Goal: Task Accomplishment & Management: Complete application form

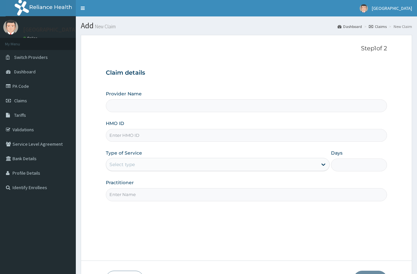
click at [125, 135] on input "HMO ID" at bounding box center [246, 135] width 281 height 13
type input "Savaro Specialist Hospital"
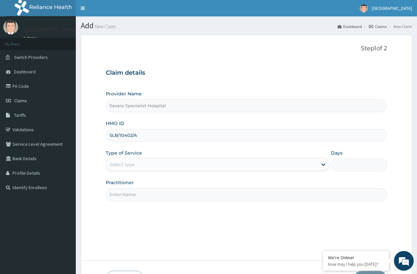
type input "SLB/10402/A"
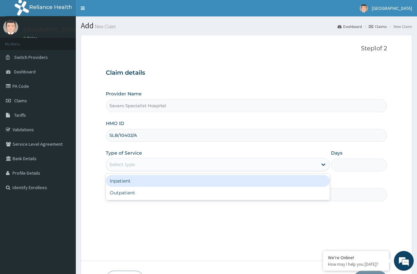
click at [127, 163] on div "Select type" at bounding box center [121, 164] width 25 height 7
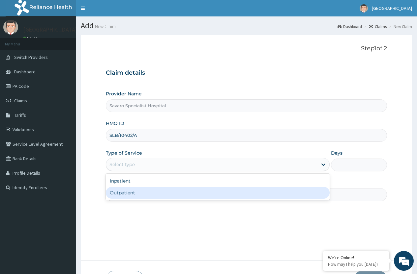
click at [119, 191] on div "Outpatient" at bounding box center [218, 193] width 224 height 12
type input "1"
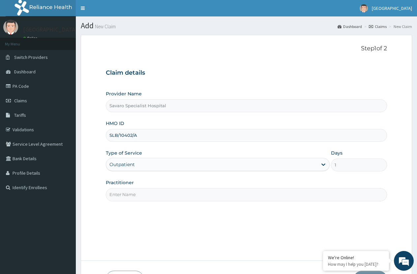
click at [131, 196] on input "Practitioner" at bounding box center [246, 194] width 281 height 13
type input "DR [PERSON_NAME]"
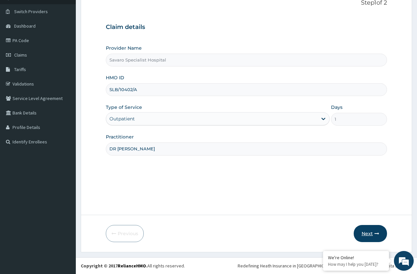
click at [373, 231] on button "Next" at bounding box center [369, 233] width 33 height 17
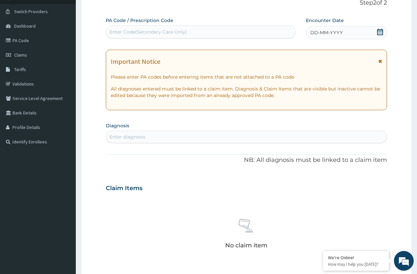
click at [153, 33] on div "Enter Code(Secondary Care Only)" at bounding box center [147, 32] width 77 height 7
paste input "PA/BFB0A0"
type input "PA/BFB0A0"
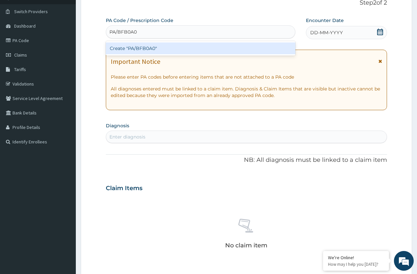
click at [141, 49] on div "Create "PA/BFB0A0"" at bounding box center [200, 48] width 189 height 12
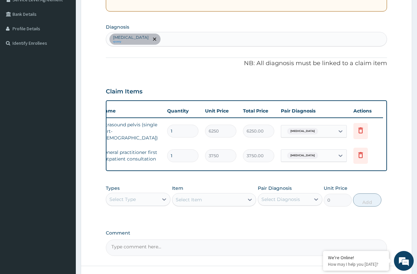
scroll to position [0, 0]
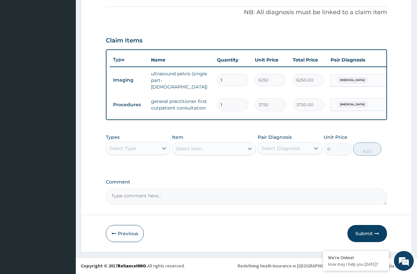
click at [360, 232] on button "Submit" at bounding box center [367, 233] width 40 height 17
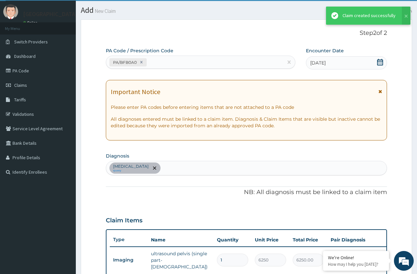
scroll to position [197, 0]
